Goal: Information Seeking & Learning: Check status

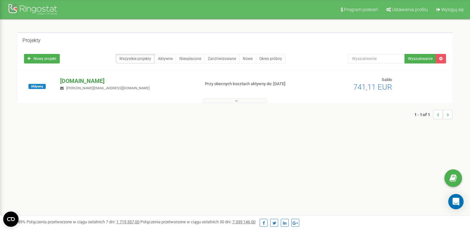
click at [102, 82] on p "[DOMAIN_NAME]" at bounding box center [127, 81] width 134 height 8
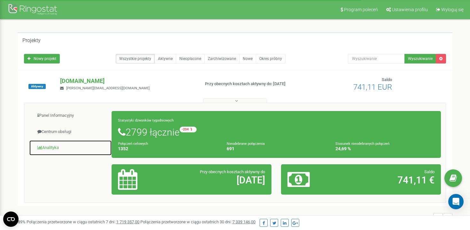
click at [45, 144] on link "Analityka" at bounding box center [70, 148] width 83 height 16
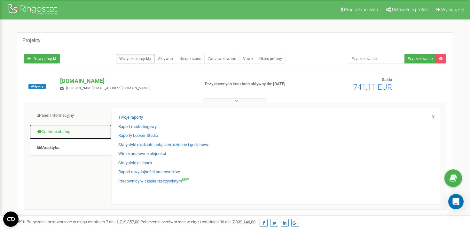
click at [60, 129] on link "Centrum obsługi" at bounding box center [70, 132] width 83 height 16
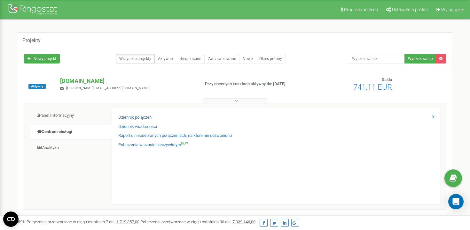
click at [136, 142] on div "Raport o nieodebranych połączeniach, na które nie odzwoniono" at bounding box center [276, 137] width 316 height 9
click at [138, 144] on link "Połączenia w czasie rzeczywistym NEW" at bounding box center [153, 145] width 70 height 6
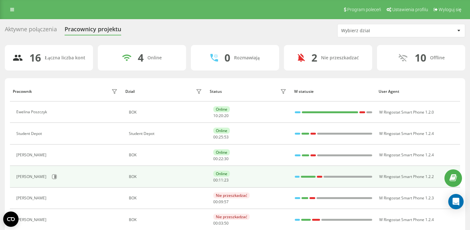
scroll to position [20, 0]
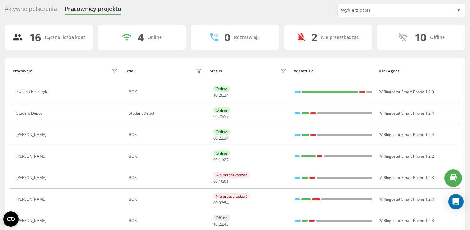
click at [388, 5] on div "Wybierz dział" at bounding box center [400, 10] width 127 height 13
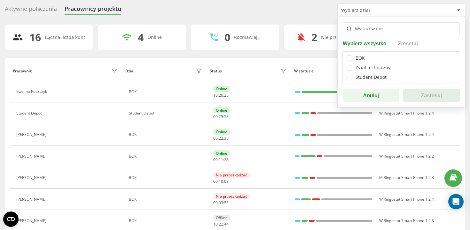
click at [278, 10] on div "Aktywne połączenia Pracownicy projektu Wybierz dział Wybierz wszystko Zresetuj …" at bounding box center [235, 10] width 460 height 13
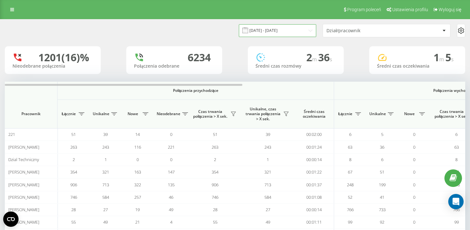
click at [303, 26] on input "19.07.2025 - 19.08.2025" at bounding box center [277, 30] width 77 height 12
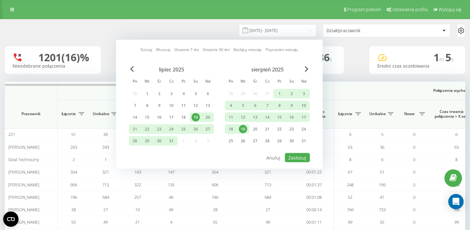
click at [242, 127] on div "19" at bounding box center [243, 129] width 8 height 8
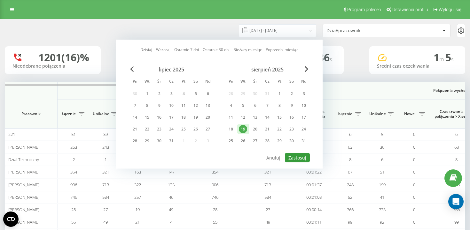
click at [291, 159] on button "Zastosuj" at bounding box center [297, 157] width 25 height 9
type input "19.08.2025 - 19.08.2025"
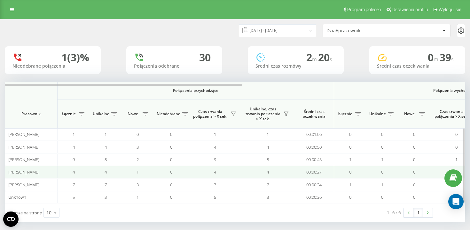
scroll to position [5, 0]
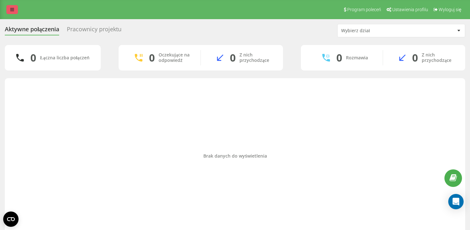
click at [12, 12] on link at bounding box center [12, 9] width 12 height 9
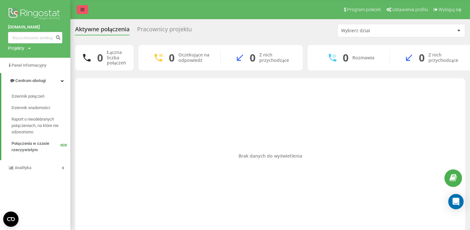
click at [79, 12] on link at bounding box center [83, 9] width 12 height 9
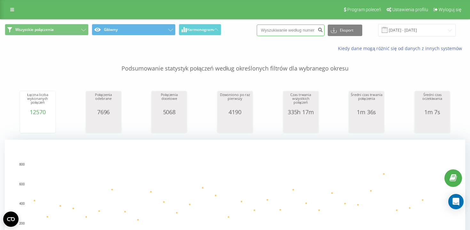
click at [295, 35] on input at bounding box center [291, 31] width 68 height 12
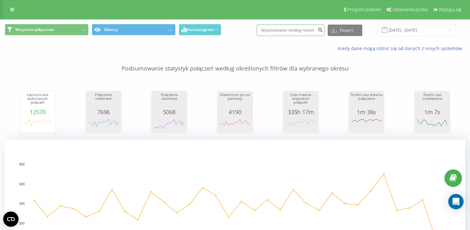
paste input "+380967172224"
type input "+380967172224"
click at [323, 28] on icon "submit" at bounding box center [319, 29] width 5 height 4
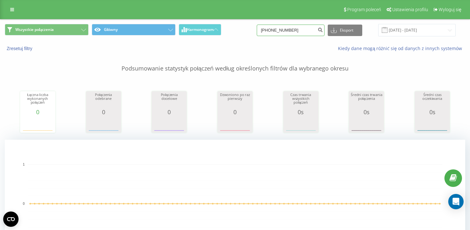
click at [296, 33] on input "[PHONE_NUMBER]" at bounding box center [291, 31] width 68 height 12
click at [285, 28] on input "[PHONE_NUMBER]" at bounding box center [291, 31] width 68 height 12
type input "967172224"
click at [323, 28] on icon "submit" at bounding box center [319, 29] width 5 height 4
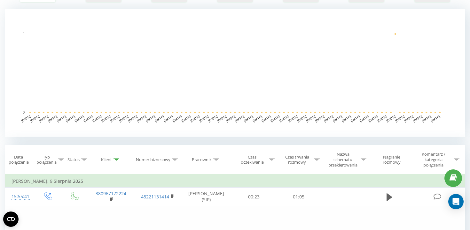
scroll to position [243, 0]
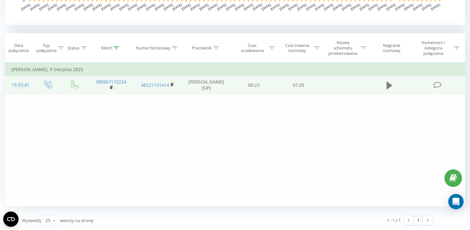
click at [384, 83] on button at bounding box center [389, 86] width 10 height 10
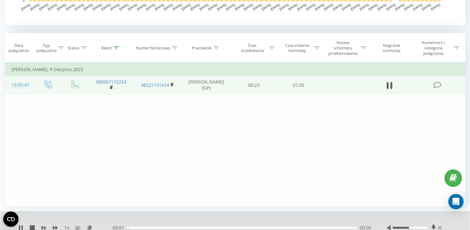
scroll to position [265, 0]
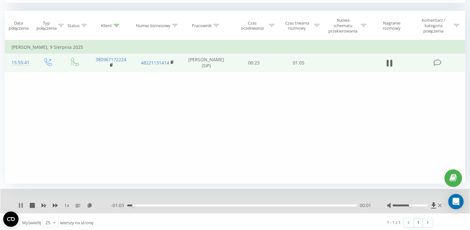
click at [18, 204] on icon at bounding box center [20, 205] width 5 height 5
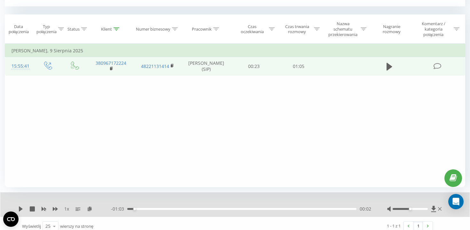
scroll to position [261, 0]
click at [21, 207] on icon at bounding box center [20, 209] width 5 height 5
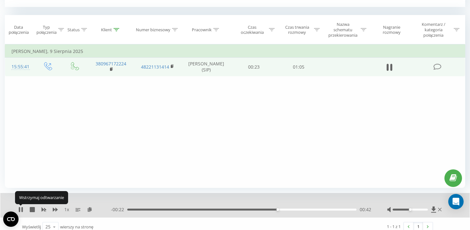
click at [21, 207] on icon at bounding box center [20, 209] width 5 height 5
